Goal: Task Accomplishment & Management: Use online tool/utility

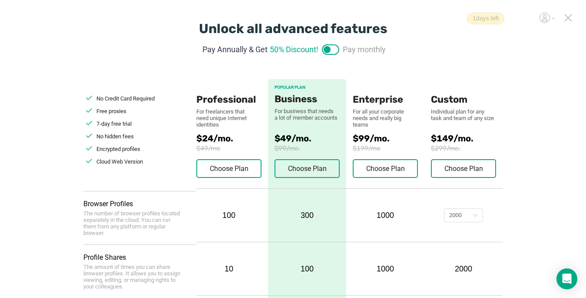
click at [569, 16] on icon at bounding box center [568, 18] width 8 height 8
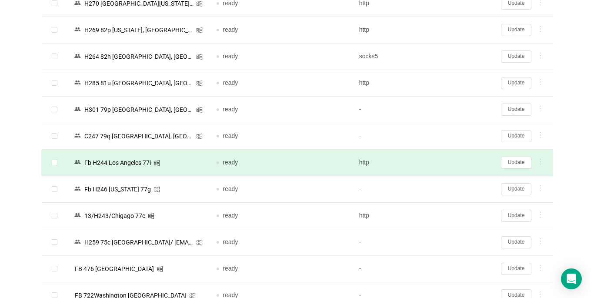
scroll to position [261, 0]
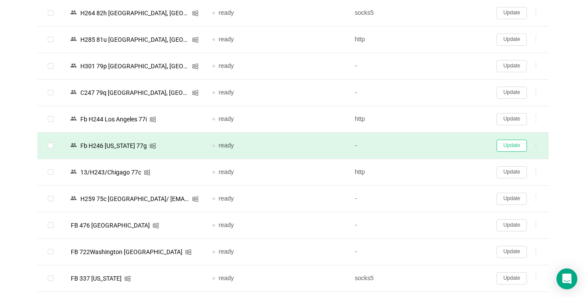
click at [509, 147] on button "Update" at bounding box center [512, 145] width 30 height 12
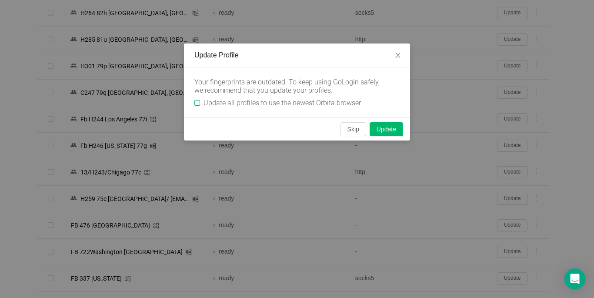
click at [200, 102] on span "Update all profiles to use the newest Orbita browser" at bounding box center [282, 103] width 164 height 8
click at [200, 102] on input "Update all profiles to use the newest Orbita browser" at bounding box center [197, 103] width 6 height 6
checkbox input "true"
click at [355, 129] on button "Skip" at bounding box center [353, 129] width 26 height 14
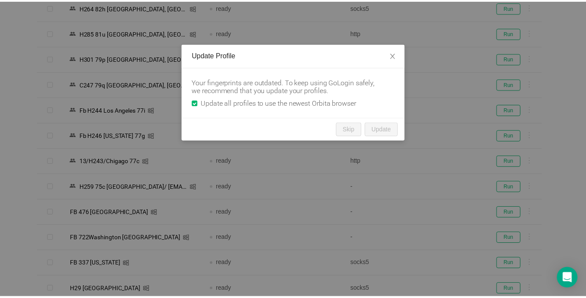
scroll to position [255, 0]
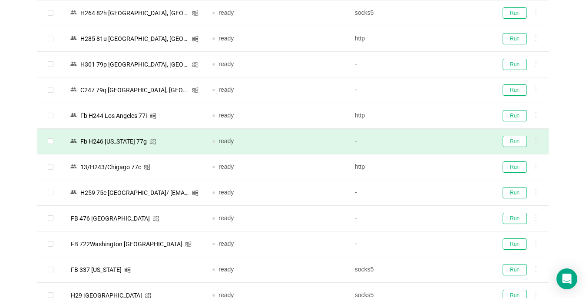
drag, startPoint x: 512, startPoint y: 140, endPoint x: 511, endPoint y: 149, distance: 8.7
click at [511, 139] on button "Run" at bounding box center [515, 141] width 24 height 11
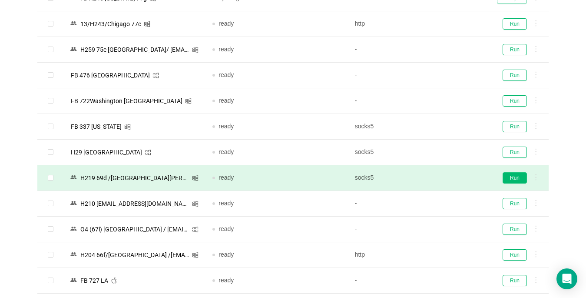
scroll to position [429, 0]
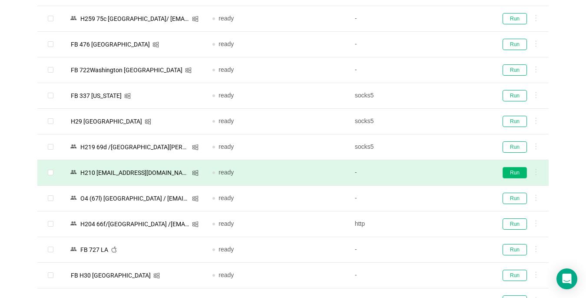
click at [515, 174] on button "Run" at bounding box center [515, 172] width 24 height 11
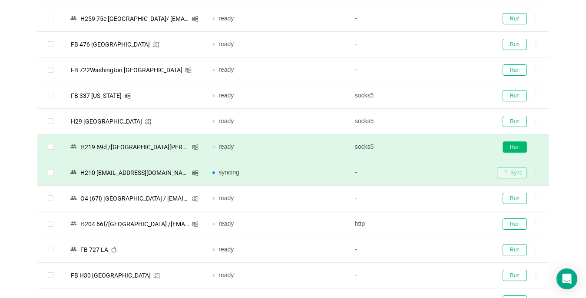
click at [513, 149] on button "Run" at bounding box center [515, 146] width 24 height 11
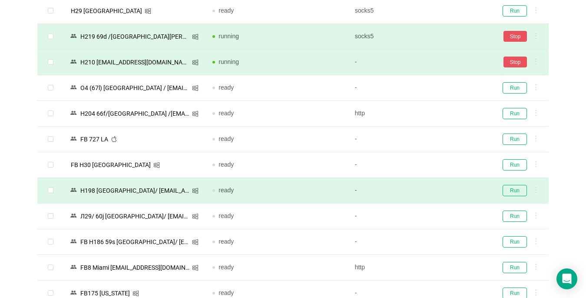
scroll to position [559, 0]
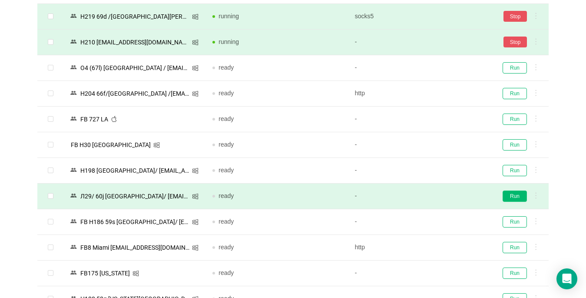
click at [514, 195] on button "Run" at bounding box center [515, 195] width 24 height 11
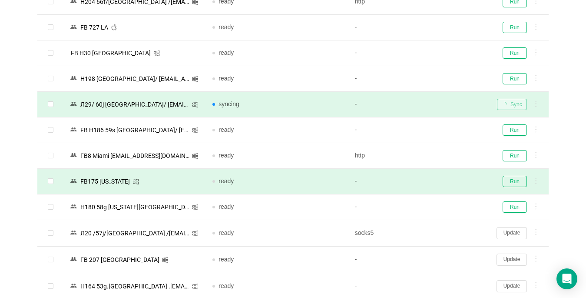
scroll to position [690, 0]
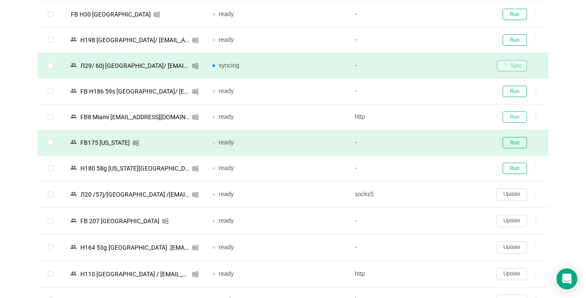
click at [521, 117] on button "Run" at bounding box center [515, 116] width 24 height 11
click at [502, 146] on div "Run" at bounding box center [519, 142] width 45 height 11
click at [519, 141] on button "Run" at bounding box center [515, 142] width 24 height 11
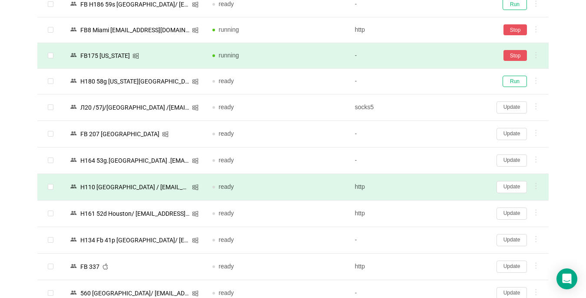
scroll to position [820, 0]
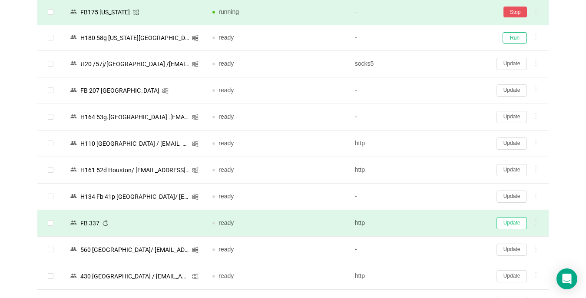
click at [511, 221] on button "Update" at bounding box center [512, 223] width 30 height 12
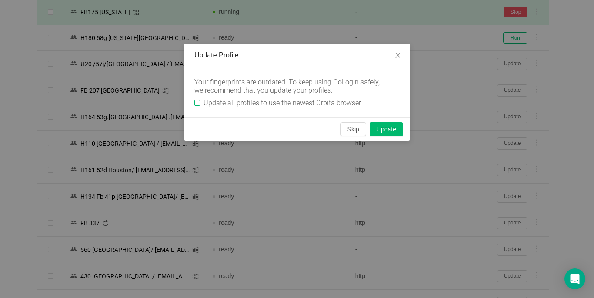
click at [197, 103] on input "Update all profiles to use the newest Orbita browser" at bounding box center [197, 103] width 6 height 6
checkbox input "true"
click at [356, 131] on button "Skip" at bounding box center [353, 129] width 26 height 14
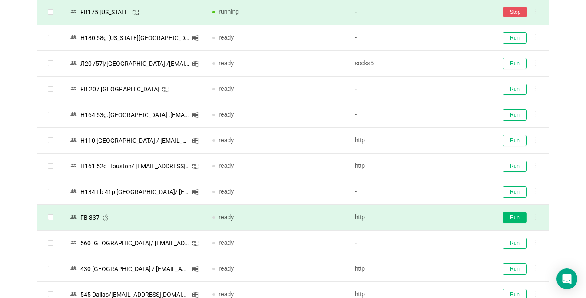
click at [511, 218] on button "Run" at bounding box center [515, 217] width 24 height 11
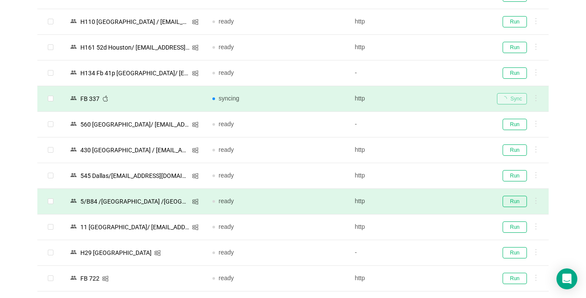
scroll to position [950, 0]
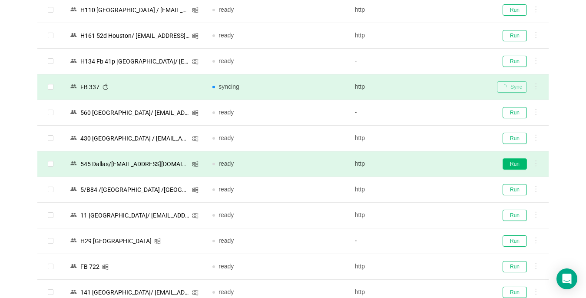
click at [512, 166] on button "Run" at bounding box center [515, 163] width 24 height 11
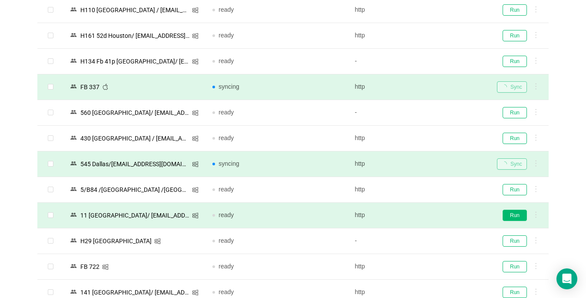
click at [512, 216] on button "Run" at bounding box center [515, 214] width 24 height 11
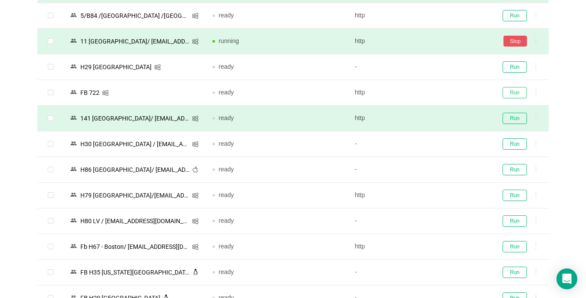
click at [511, 95] on button "Run" at bounding box center [515, 92] width 24 height 11
click at [514, 118] on button "Run" at bounding box center [515, 118] width 24 height 11
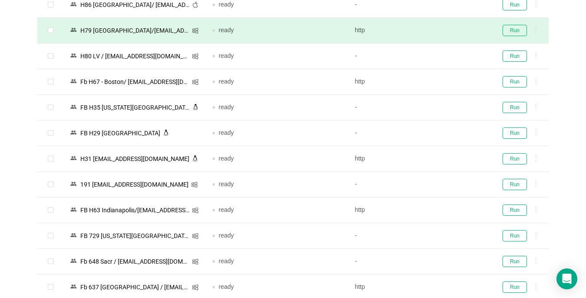
scroll to position [1298, 0]
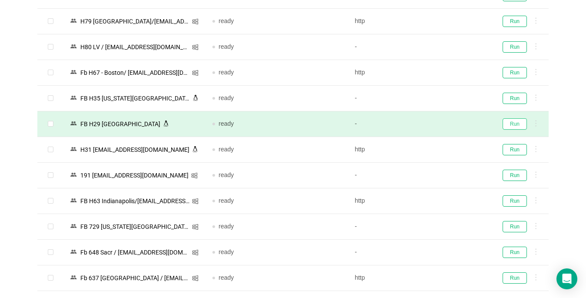
click at [508, 123] on button "Run" at bounding box center [515, 123] width 24 height 11
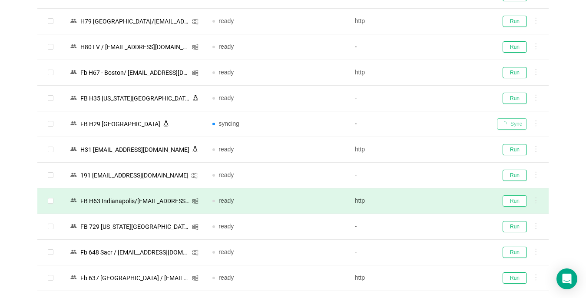
click at [517, 201] on button "Run" at bounding box center [515, 200] width 24 height 11
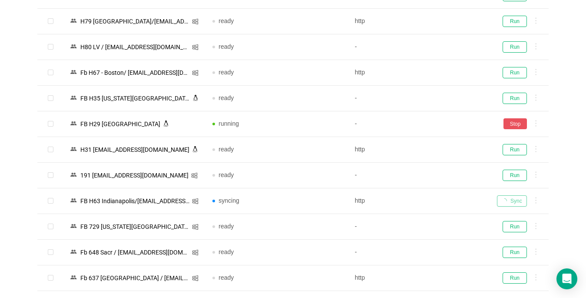
scroll to position [1385, 0]
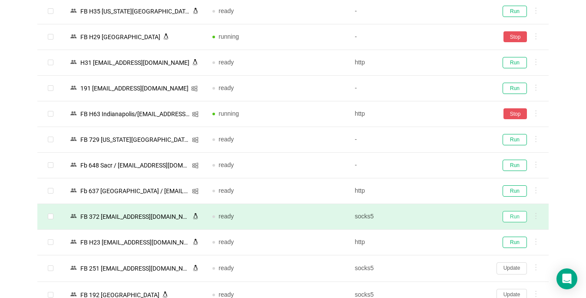
click at [516, 215] on button "Run" at bounding box center [515, 216] width 24 height 11
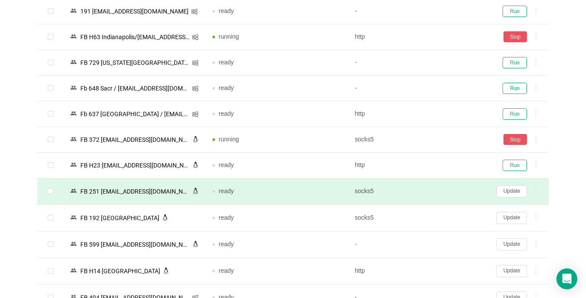
scroll to position [1472, 0]
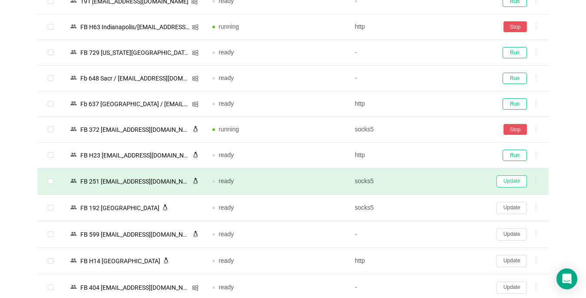
click at [512, 179] on button "Update" at bounding box center [512, 181] width 30 height 12
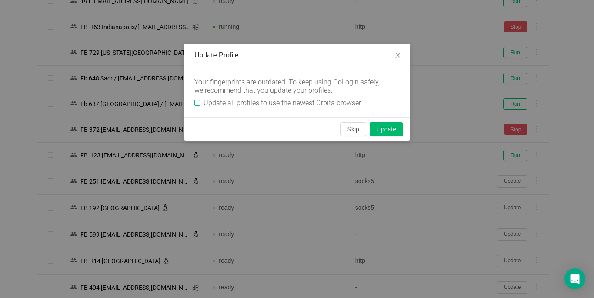
click at [199, 100] on input "Update all profiles to use the newest Orbita browser" at bounding box center [197, 103] width 6 height 6
checkbox input "true"
click at [350, 129] on button "Skip" at bounding box center [353, 129] width 26 height 14
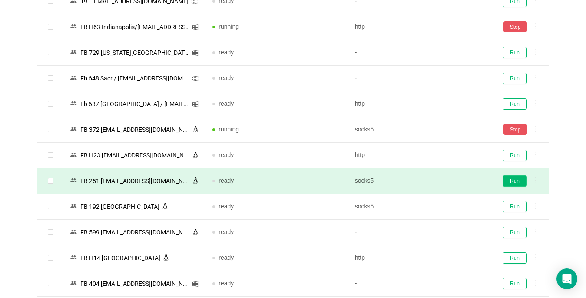
click at [513, 181] on button "Run" at bounding box center [515, 180] width 24 height 11
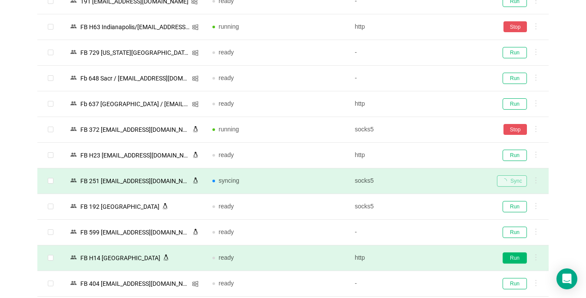
click at [517, 259] on button "Run" at bounding box center [515, 257] width 24 height 11
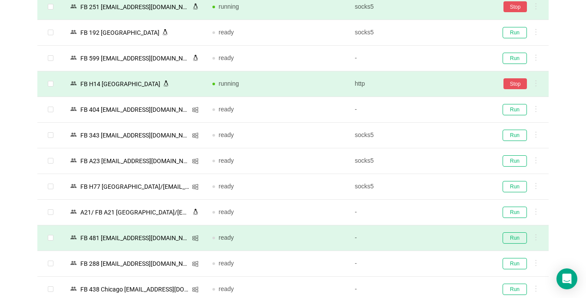
scroll to position [1689, 0]
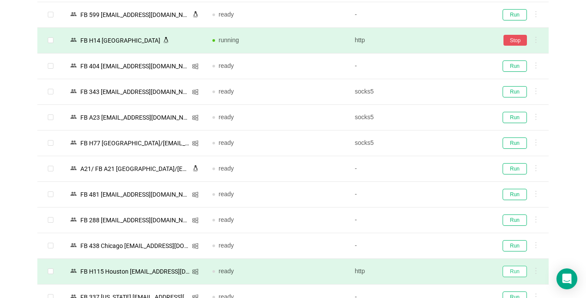
click at [512, 272] on button "Run" at bounding box center [515, 271] width 24 height 11
